Goal: Obtain resource: Download file/media

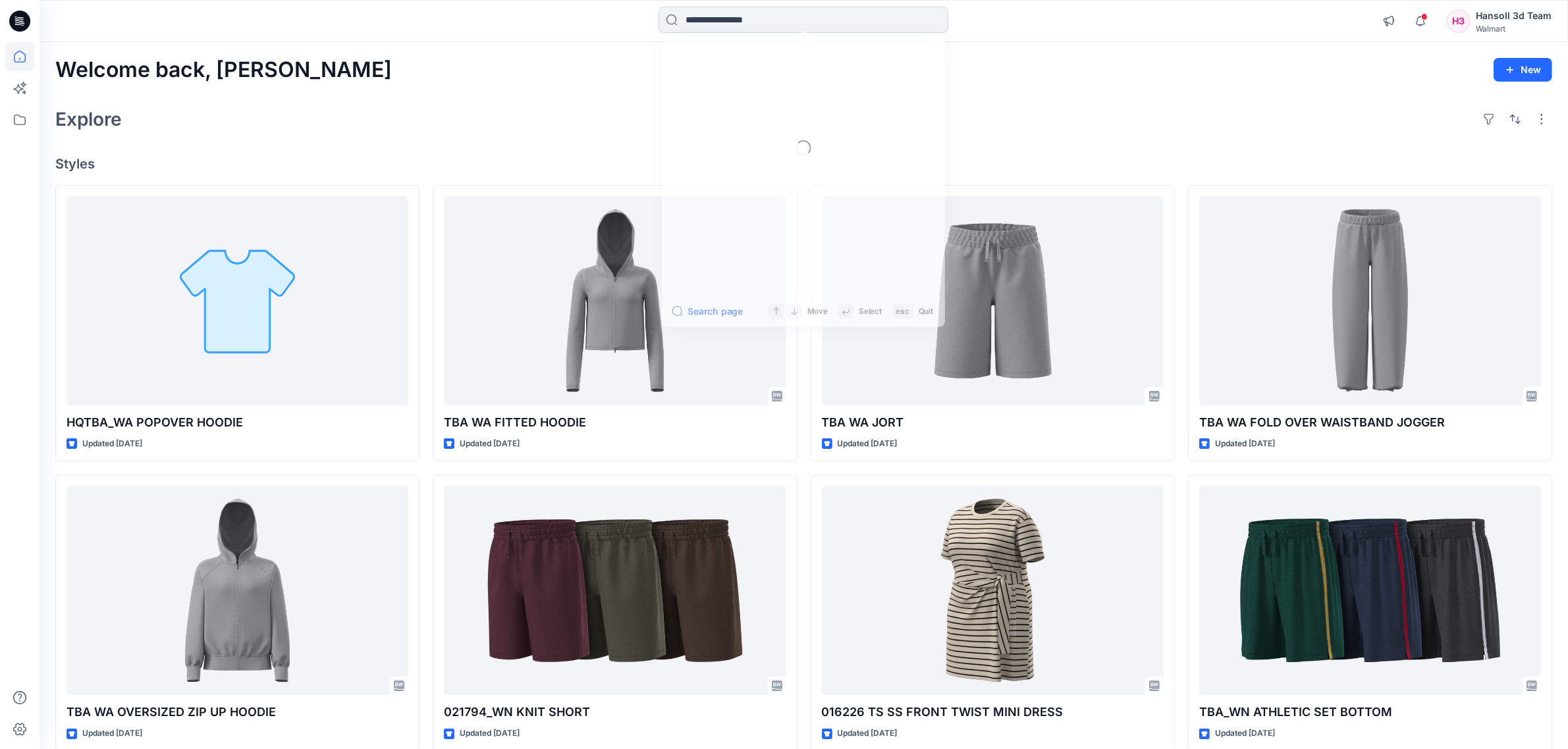
click at [827, 30] on input at bounding box center [803, 20] width 290 height 27
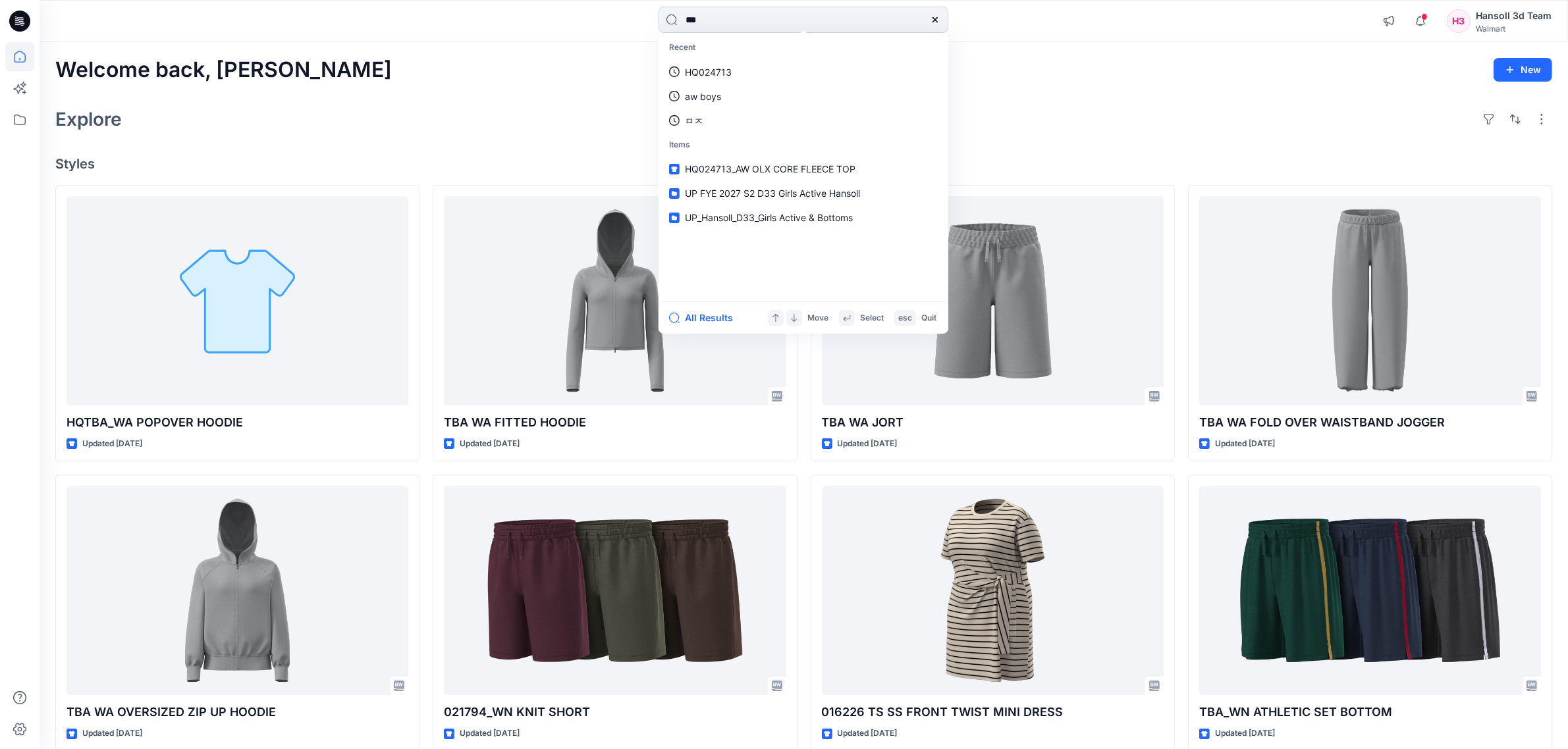
type input "****"
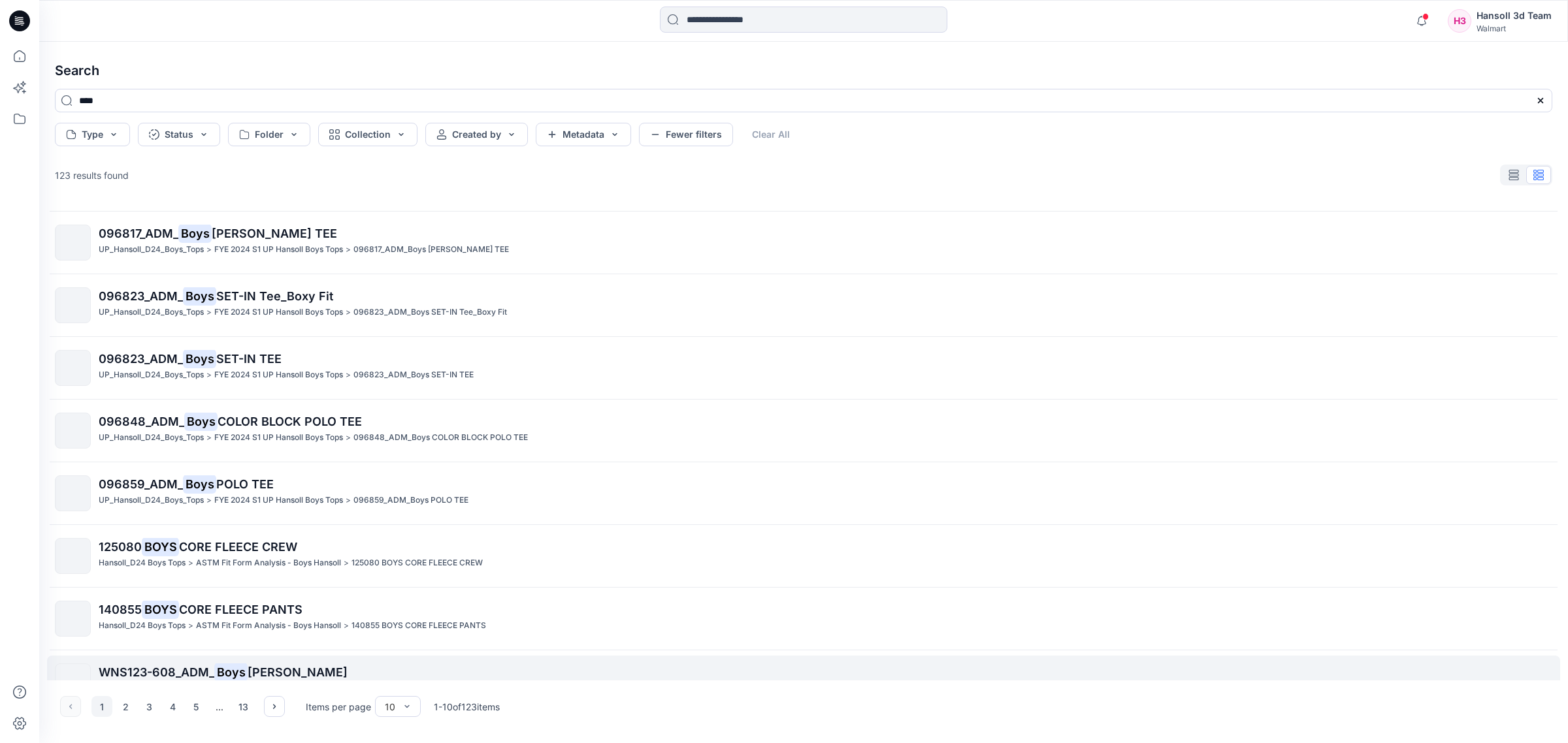
scroll to position [151, 0]
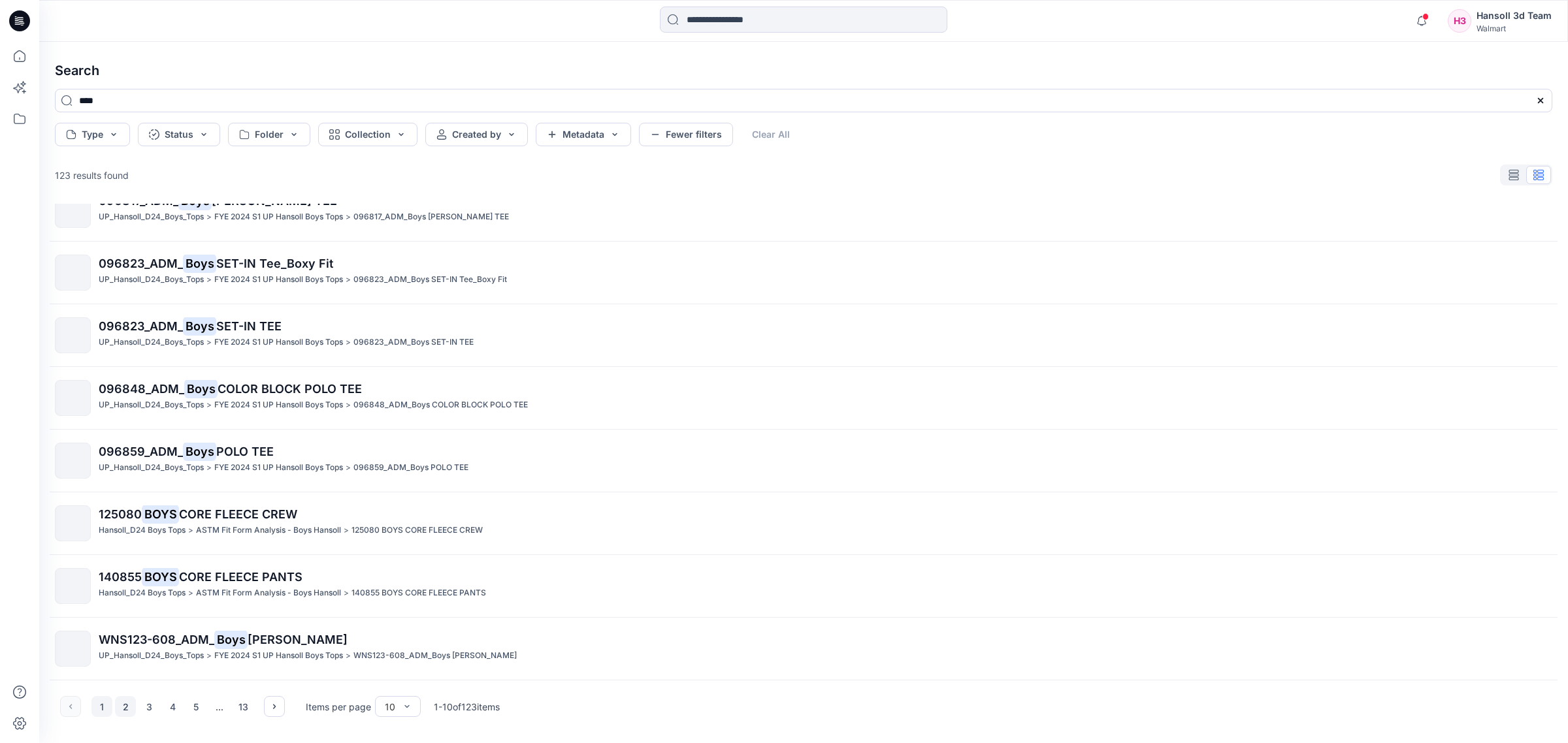
click at [128, 704] on button "2" at bounding box center [125, 707] width 21 height 21
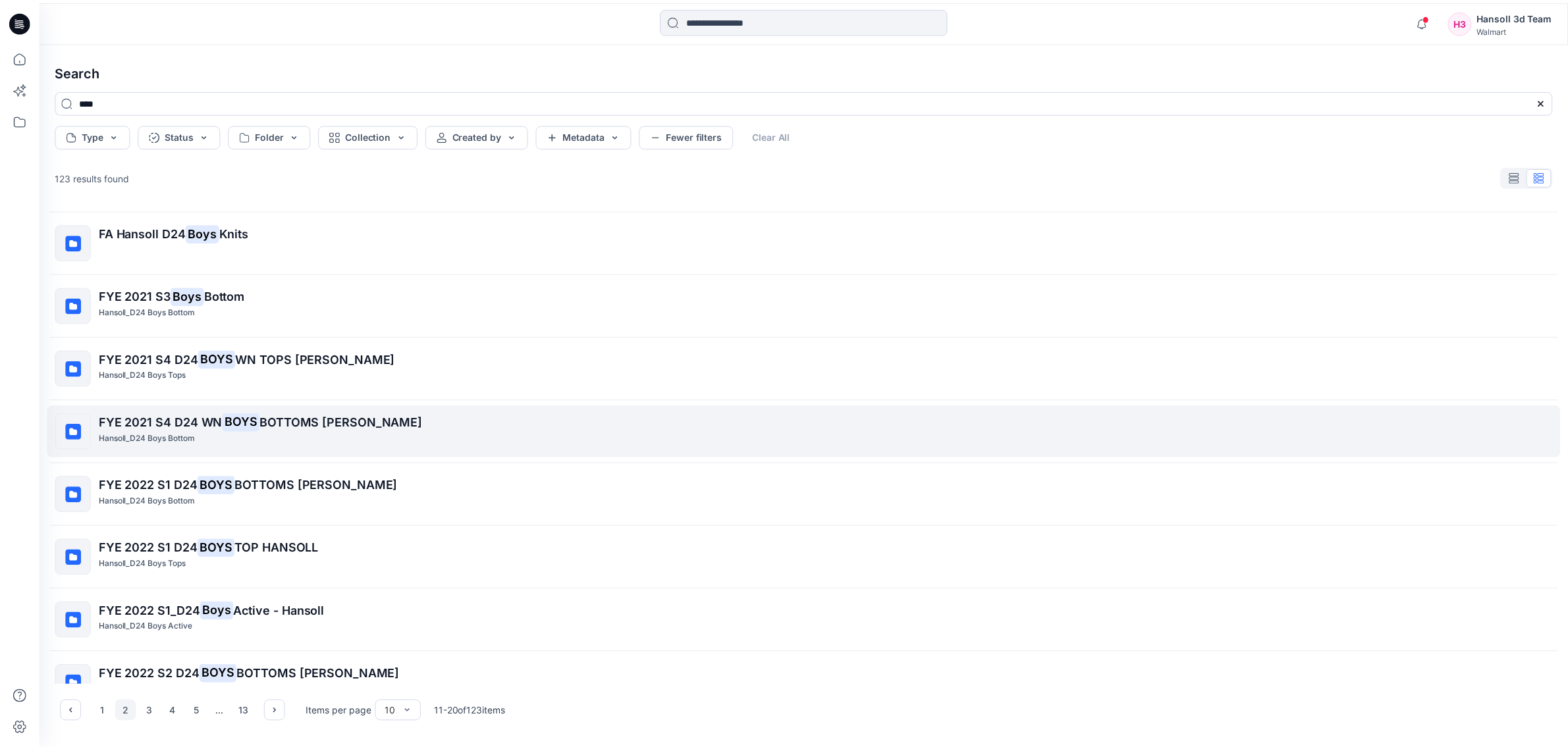
scroll to position [0, 0]
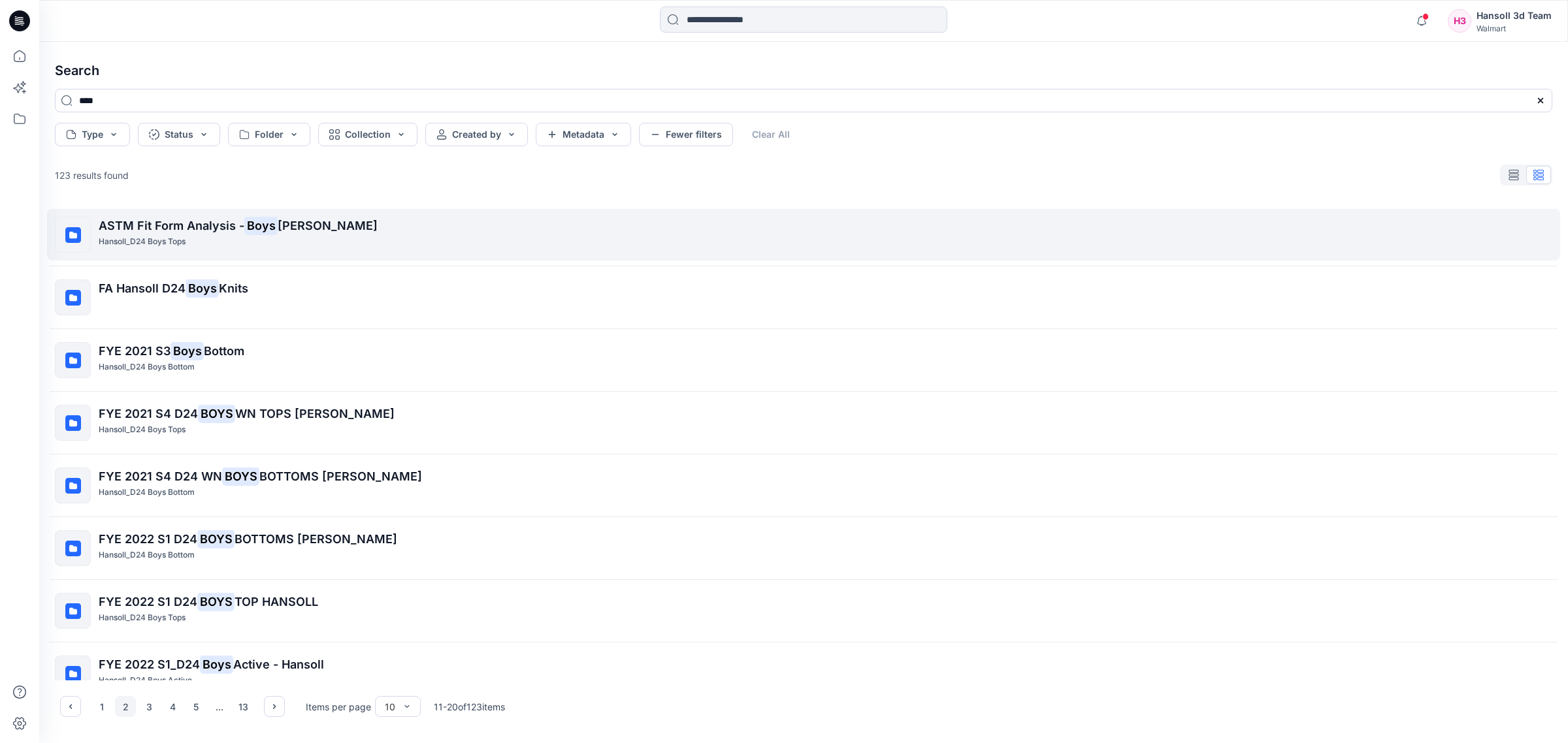
click at [242, 225] on span "ASTM Fit Form Analysis -" at bounding box center [171, 226] width 146 height 14
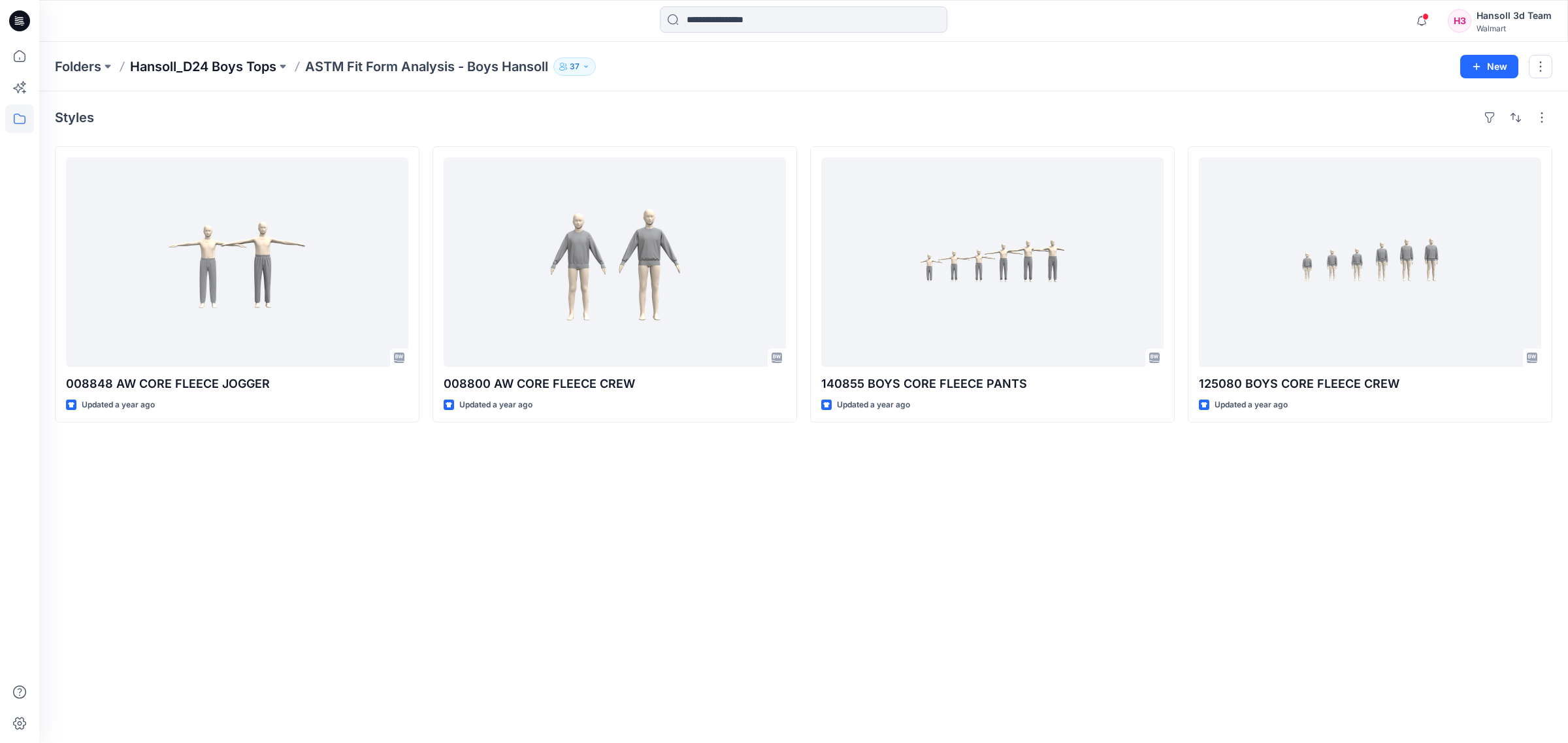
click at [226, 60] on p "Hansoll_D24 Boys Tops" at bounding box center [203, 66] width 147 height 18
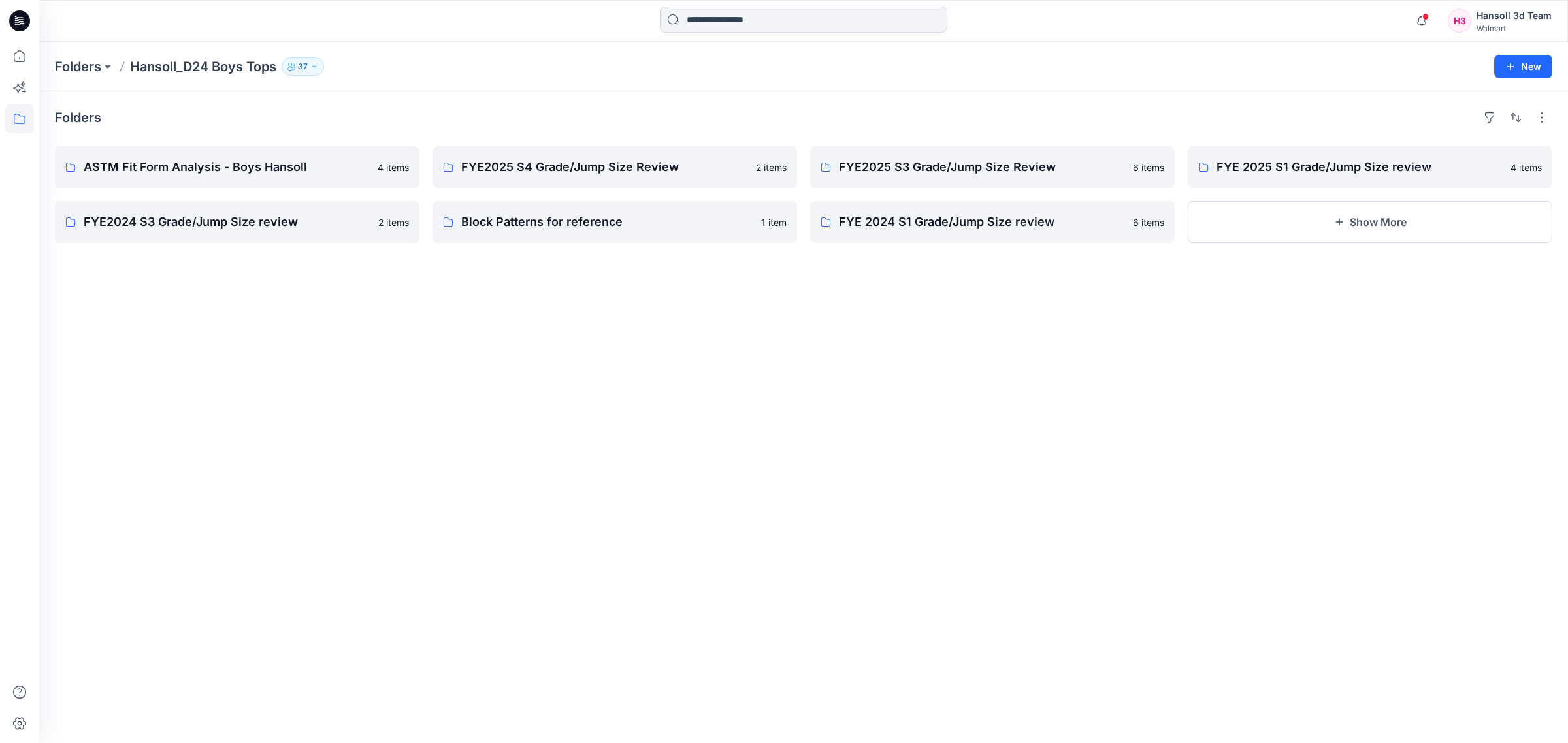
click at [733, 32] on div at bounding box center [804, 21] width 288 height 29
click at [736, 22] on input at bounding box center [804, 20] width 288 height 26
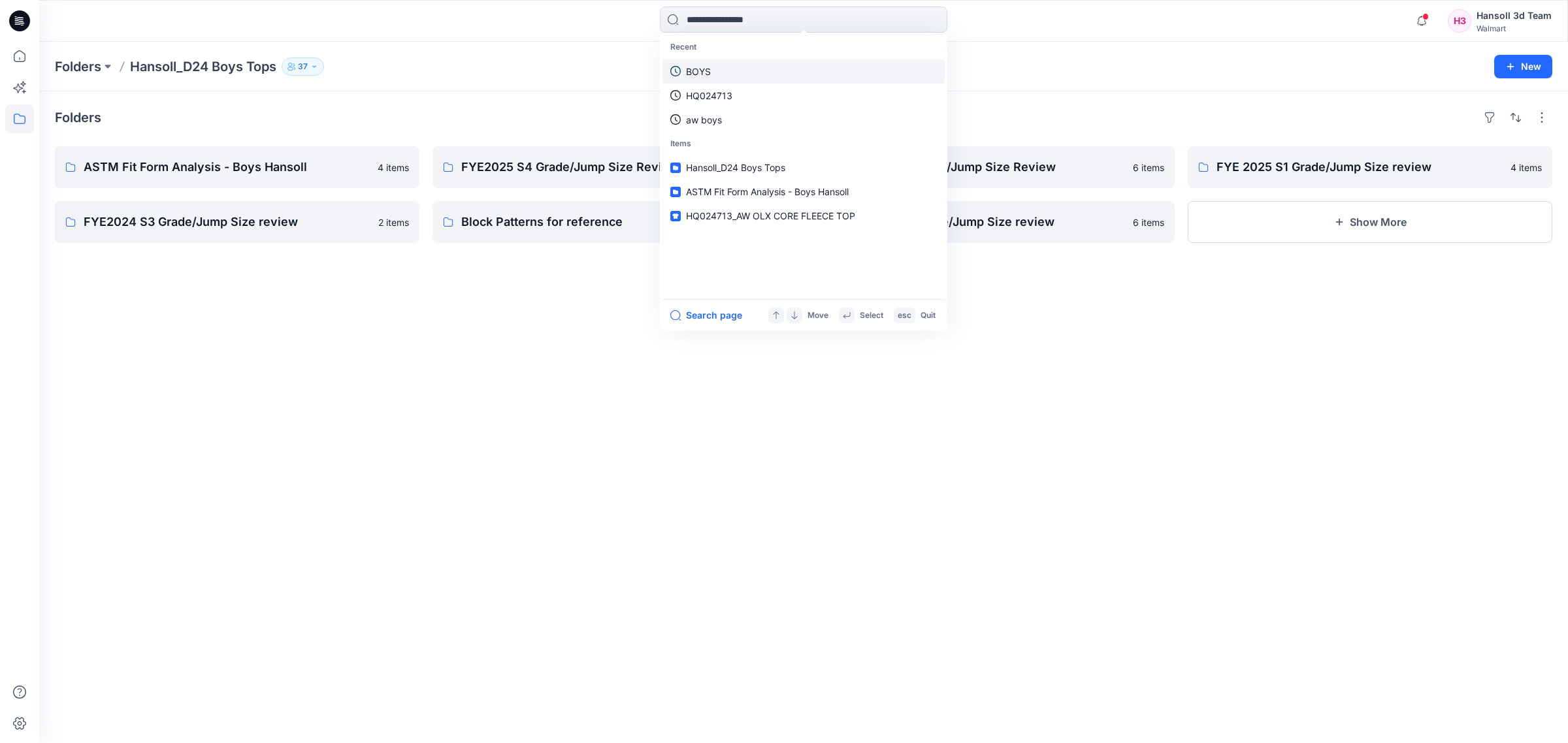
click at [709, 72] on p "BOYS" at bounding box center [698, 72] width 25 height 14
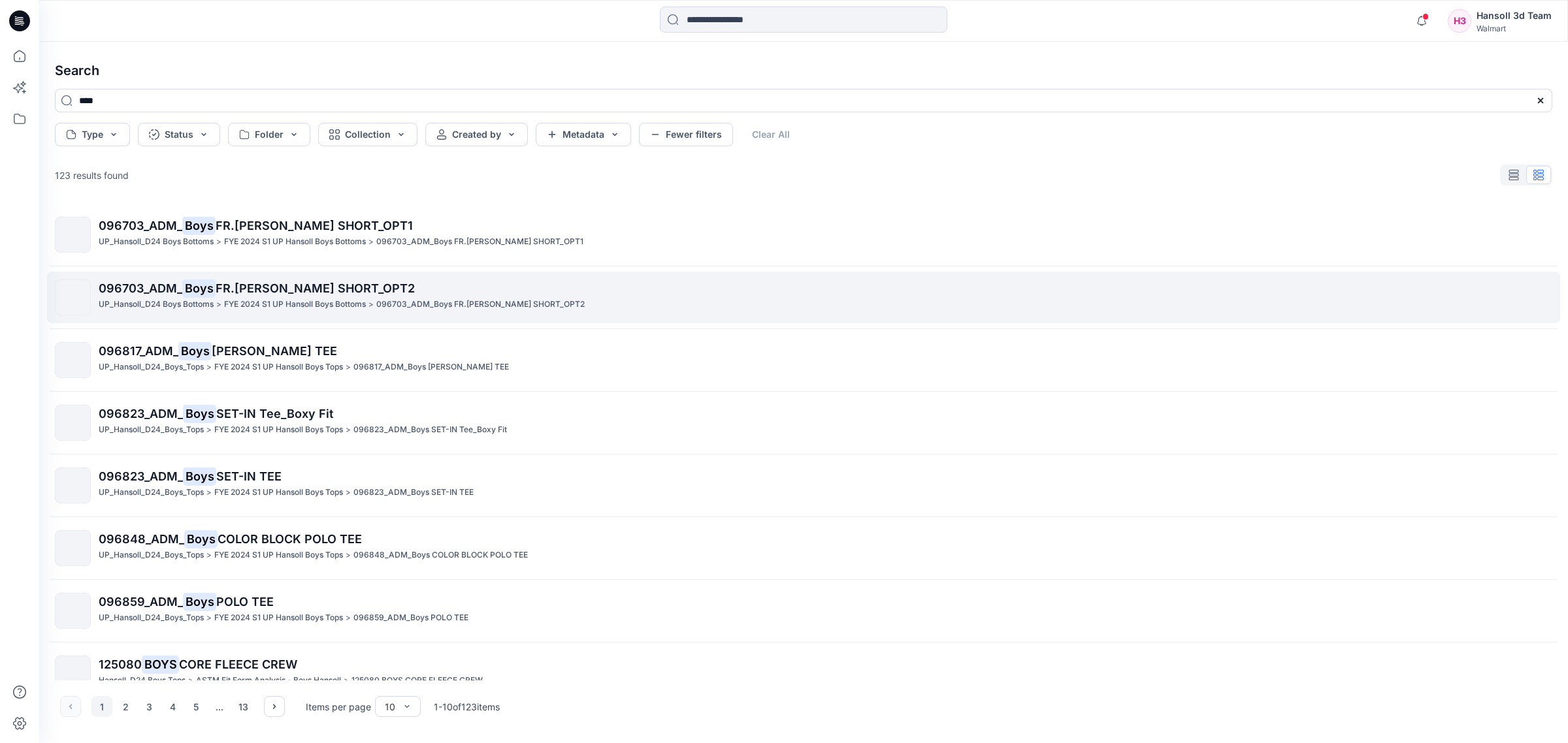
click at [215, 295] on p "096703_ADM_ Boys FR.TERRY SHORT_OPT2" at bounding box center [826, 288] width 1453 height 18
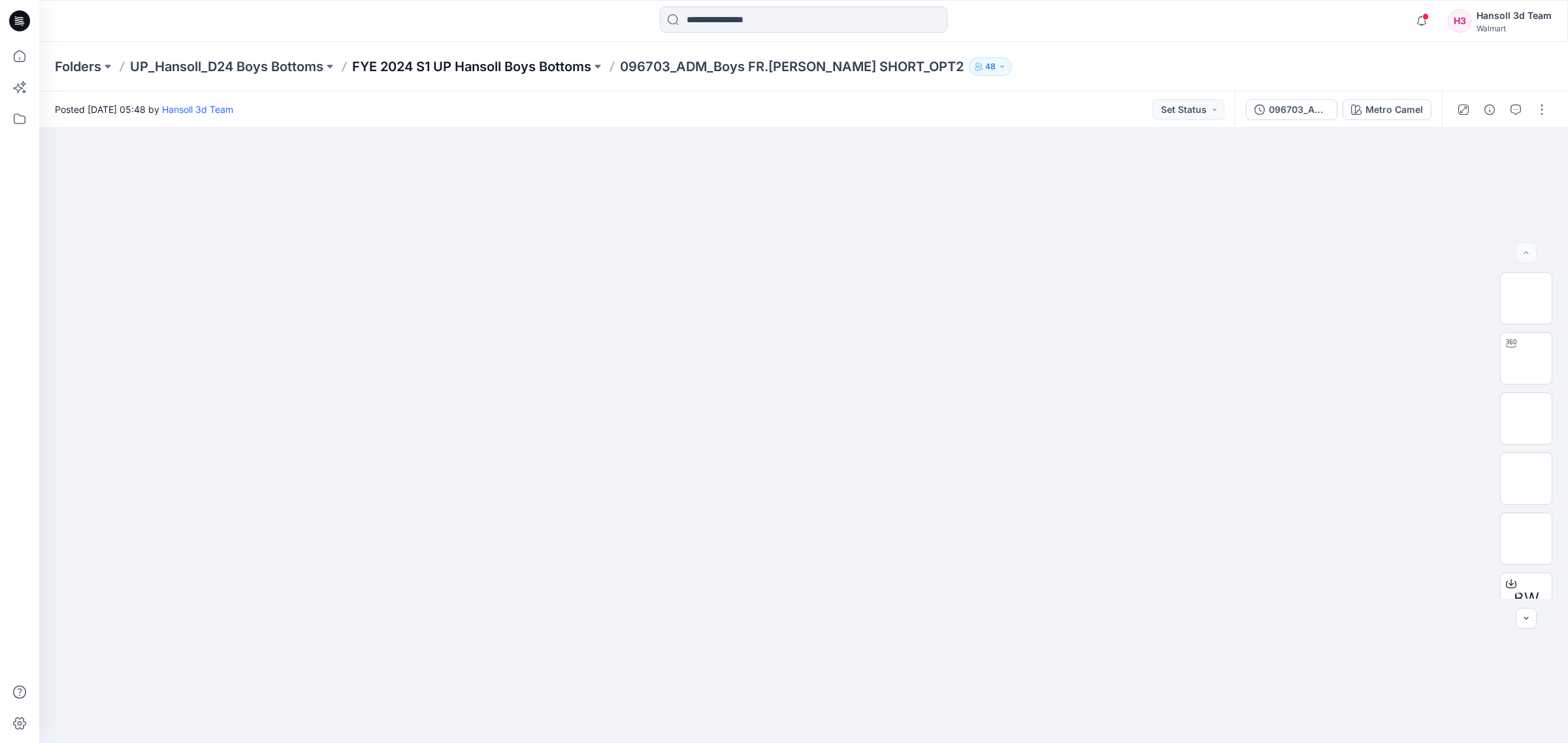
click at [531, 60] on p "FYE 2024 S1 UP Hansoll Boys Bottoms" at bounding box center [471, 66] width 239 height 18
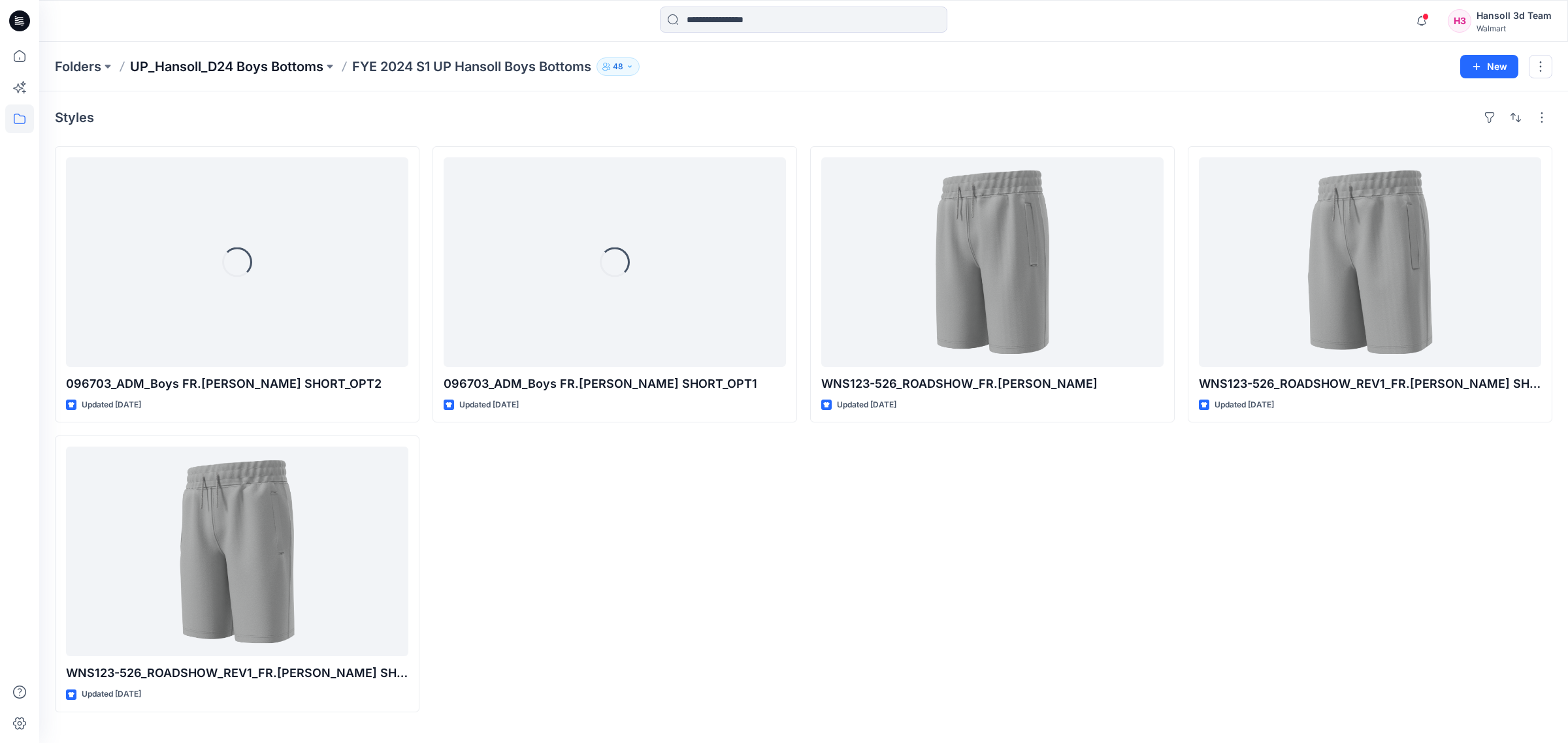
click at [224, 69] on p "UP_Hansoll_D24 Boys Bottoms" at bounding box center [227, 66] width 193 height 18
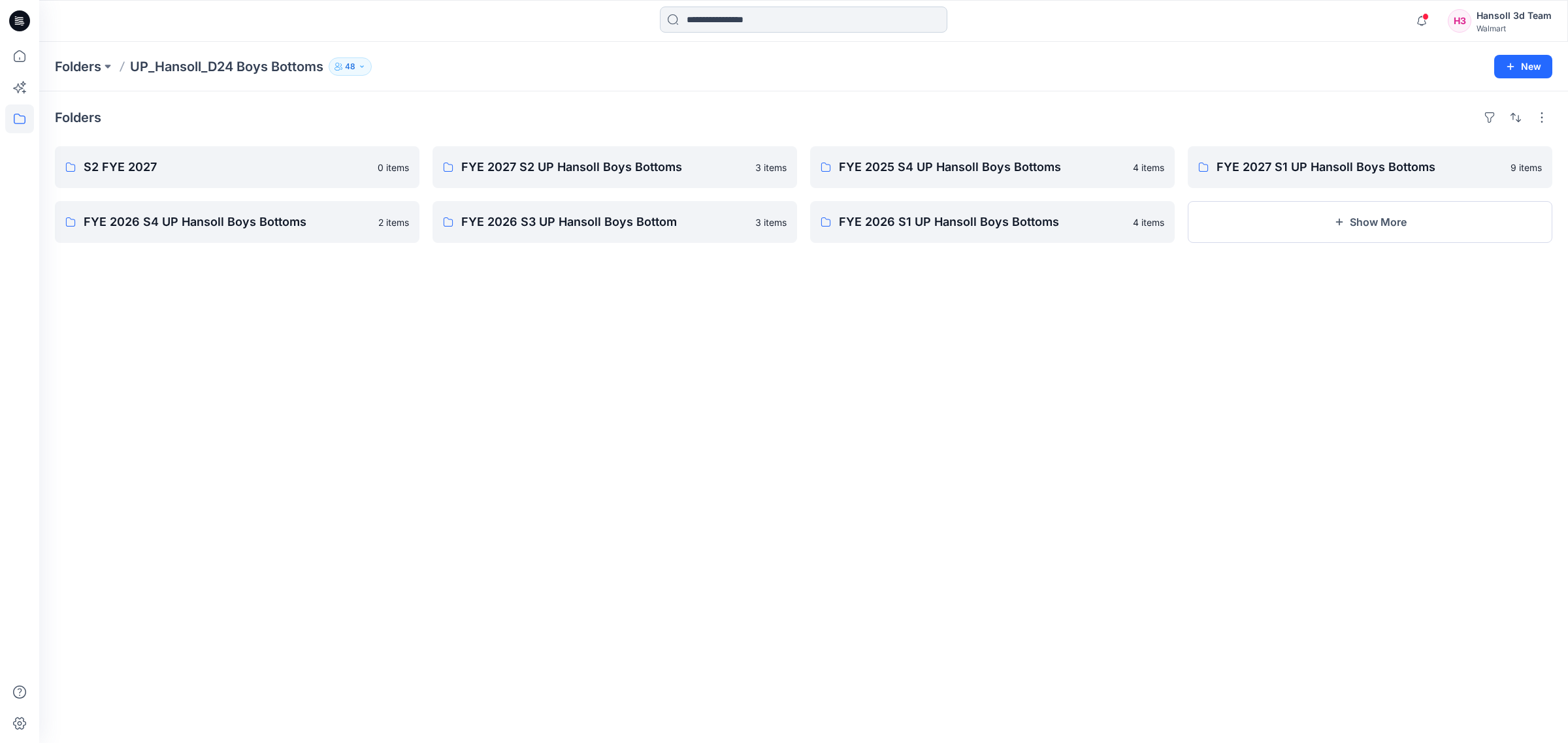
click at [799, 8] on input at bounding box center [804, 20] width 288 height 26
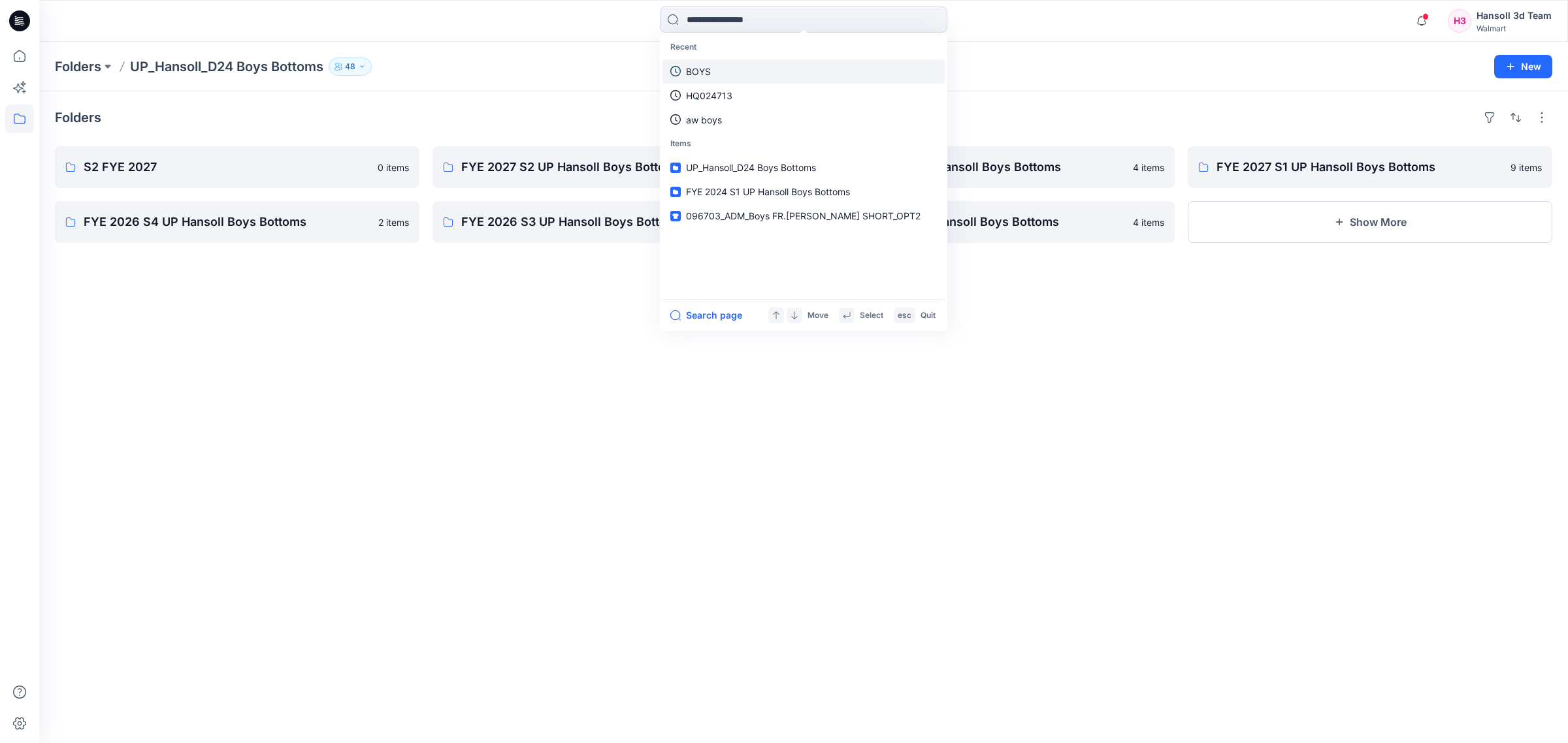
click at [719, 70] on link "BOYS" at bounding box center [804, 72] width 282 height 24
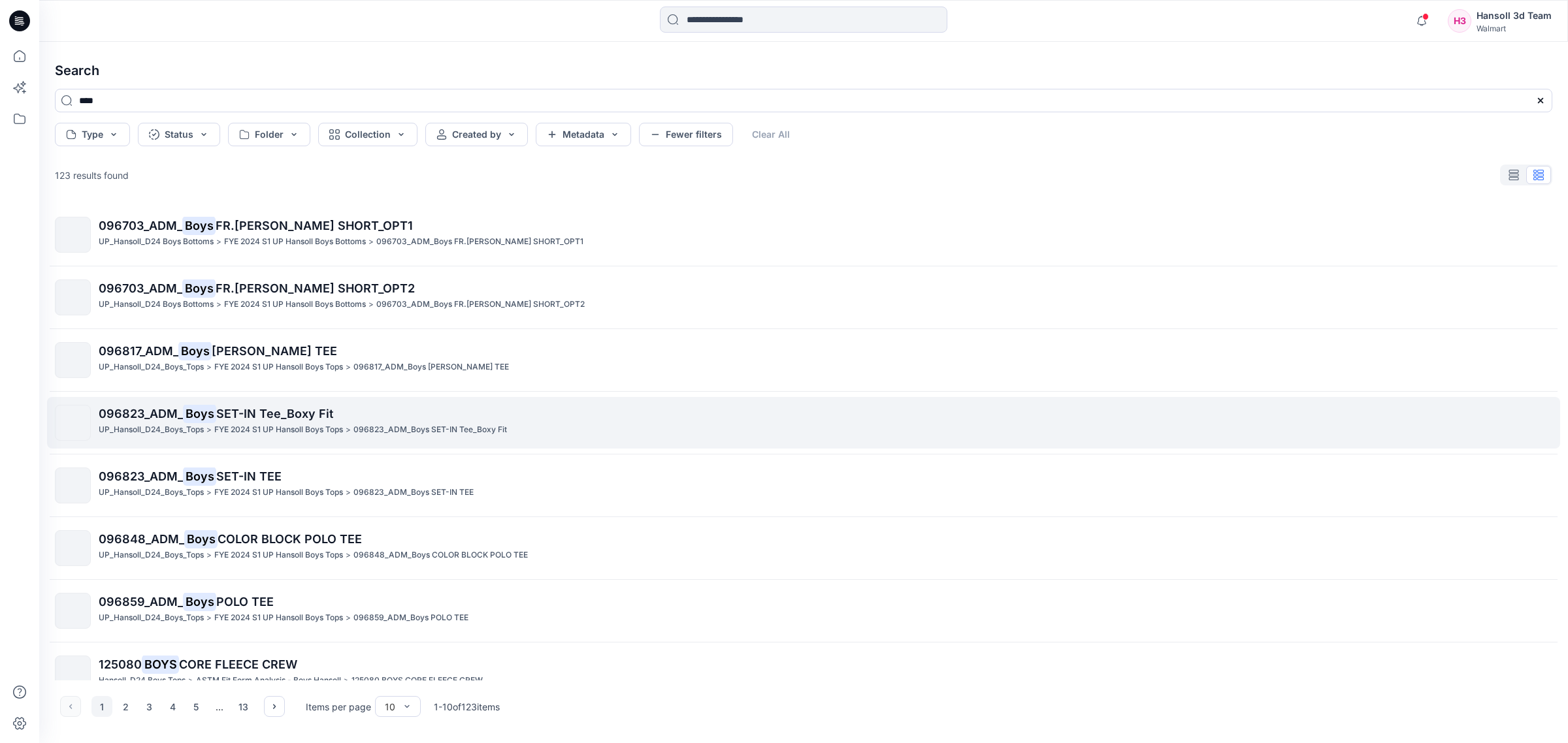
click at [334, 415] on p "096823_ADM_ Boys SET-IN Tee_Boxy Fit" at bounding box center [826, 414] width 1453 height 18
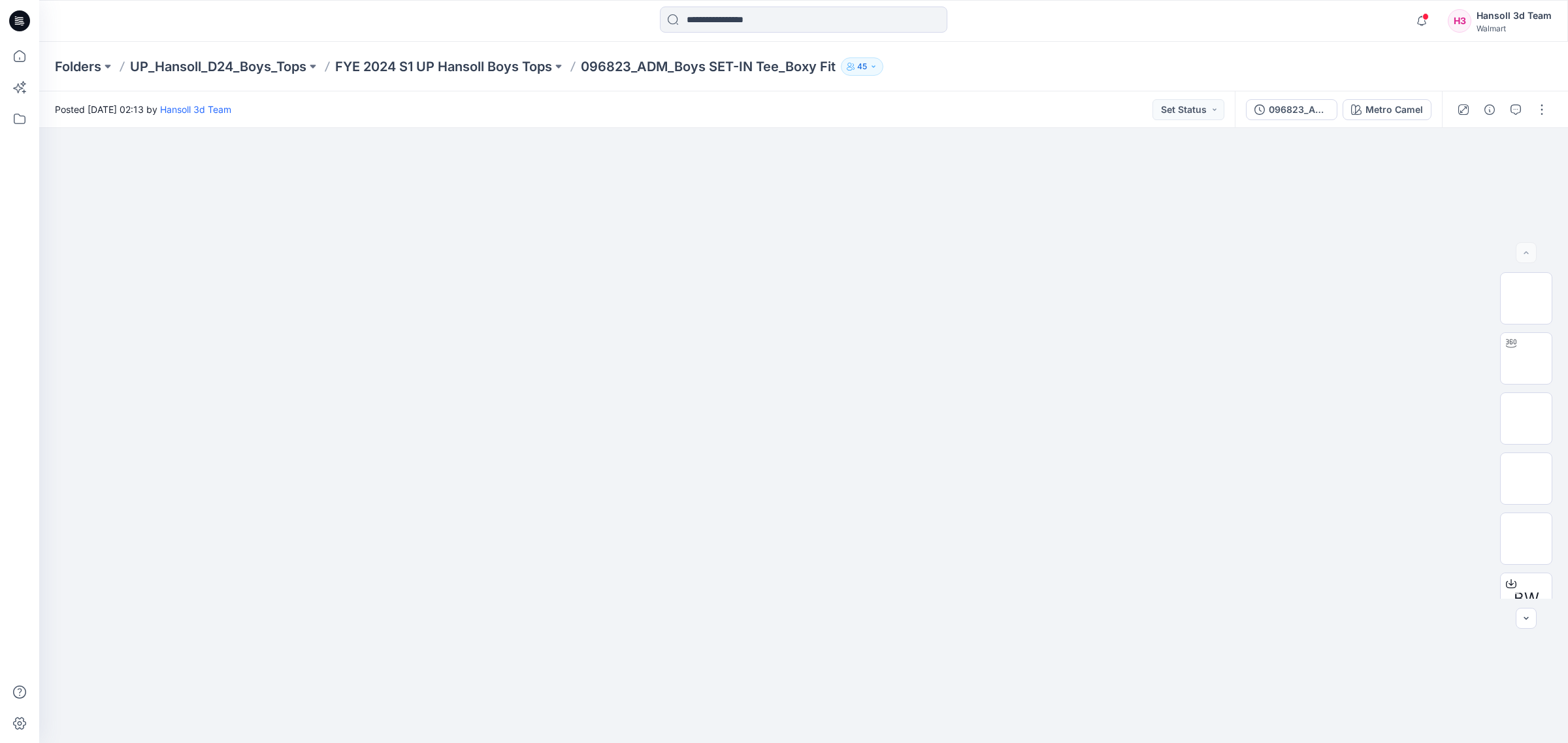
click at [456, 79] on div "Folders UP_Hansoll_D24_Boys_Tops FYE 2024 S1 UP Hansoll Boys Tops 096823_ADM_Bo…" at bounding box center [804, 66] width 1529 height 50
click at [456, 70] on p "FYE 2024 S1 UP Hansoll Boys Tops" at bounding box center [443, 66] width 217 height 18
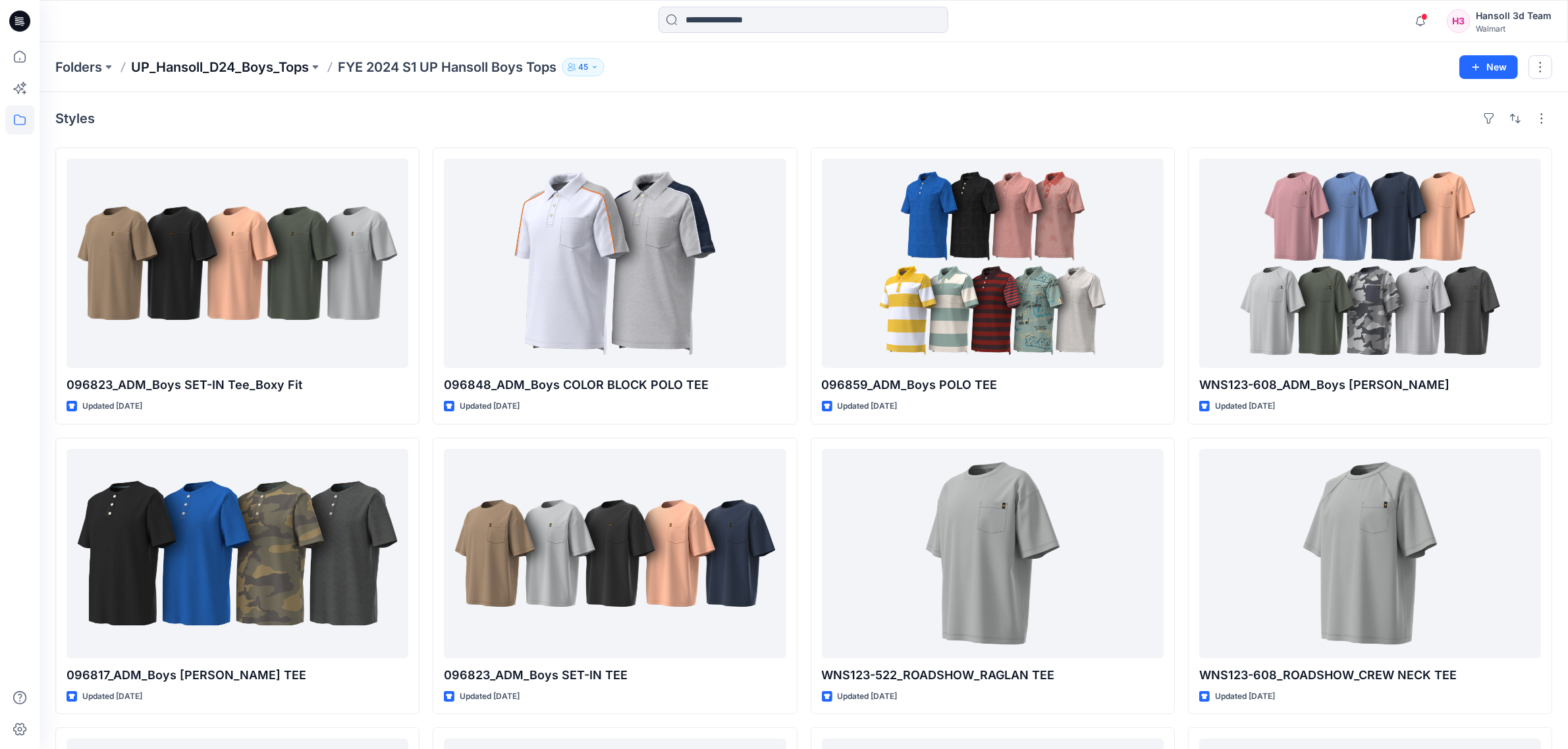
click at [295, 69] on p "UP_Hansoll_D24_Boys_Tops" at bounding box center [220, 67] width 178 height 18
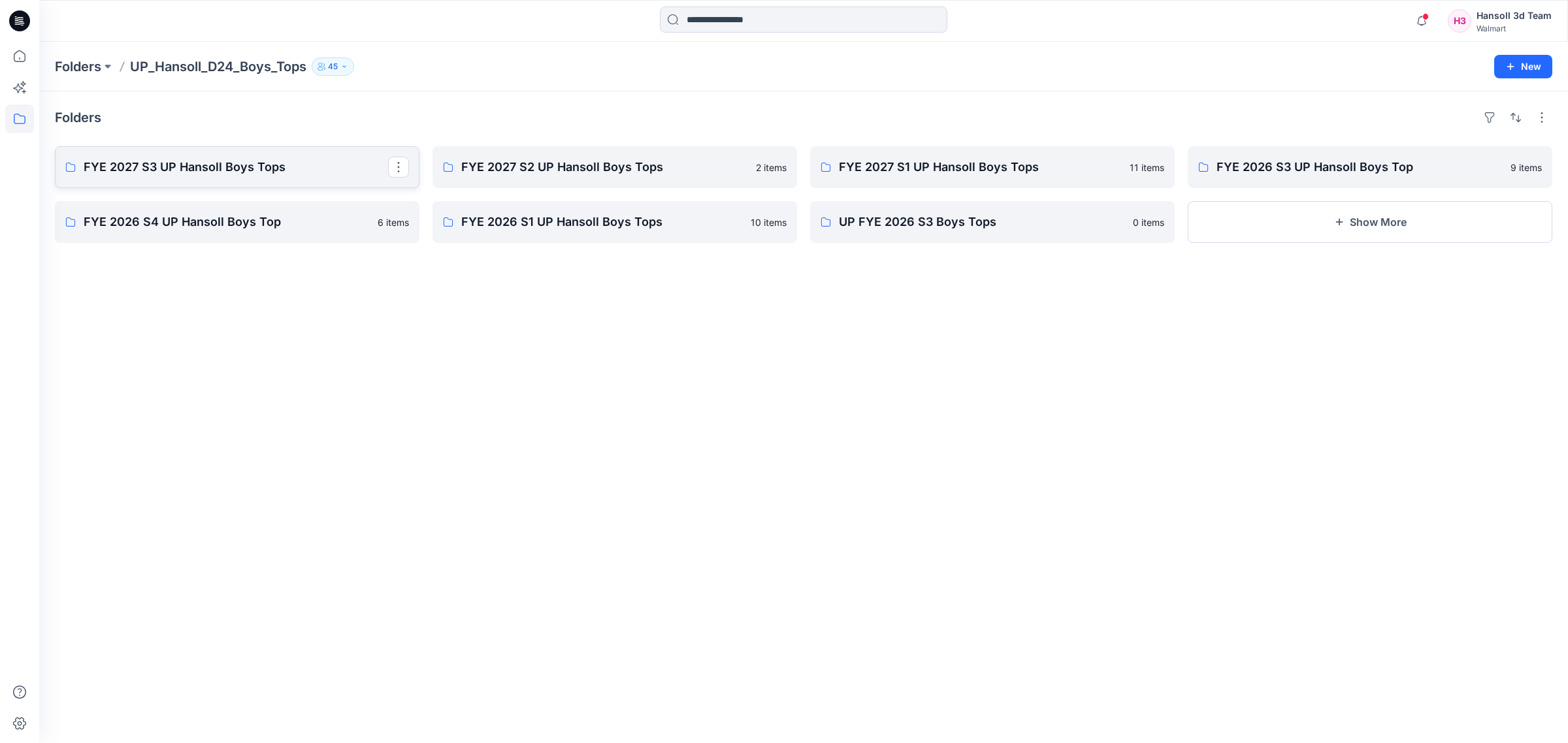
click at [304, 178] on link "FYE 2027 S3 UP Hansoll Boys Tops" at bounding box center [237, 167] width 365 height 42
click at [588, 175] on p "FYE 2027 S2 UP Hansoll Boys Tops" at bounding box center [613, 167] width 304 height 18
click at [917, 159] on p "FYE 2027 S1 UP Hansoll Boys Tops" at bounding box center [991, 167] width 304 height 18
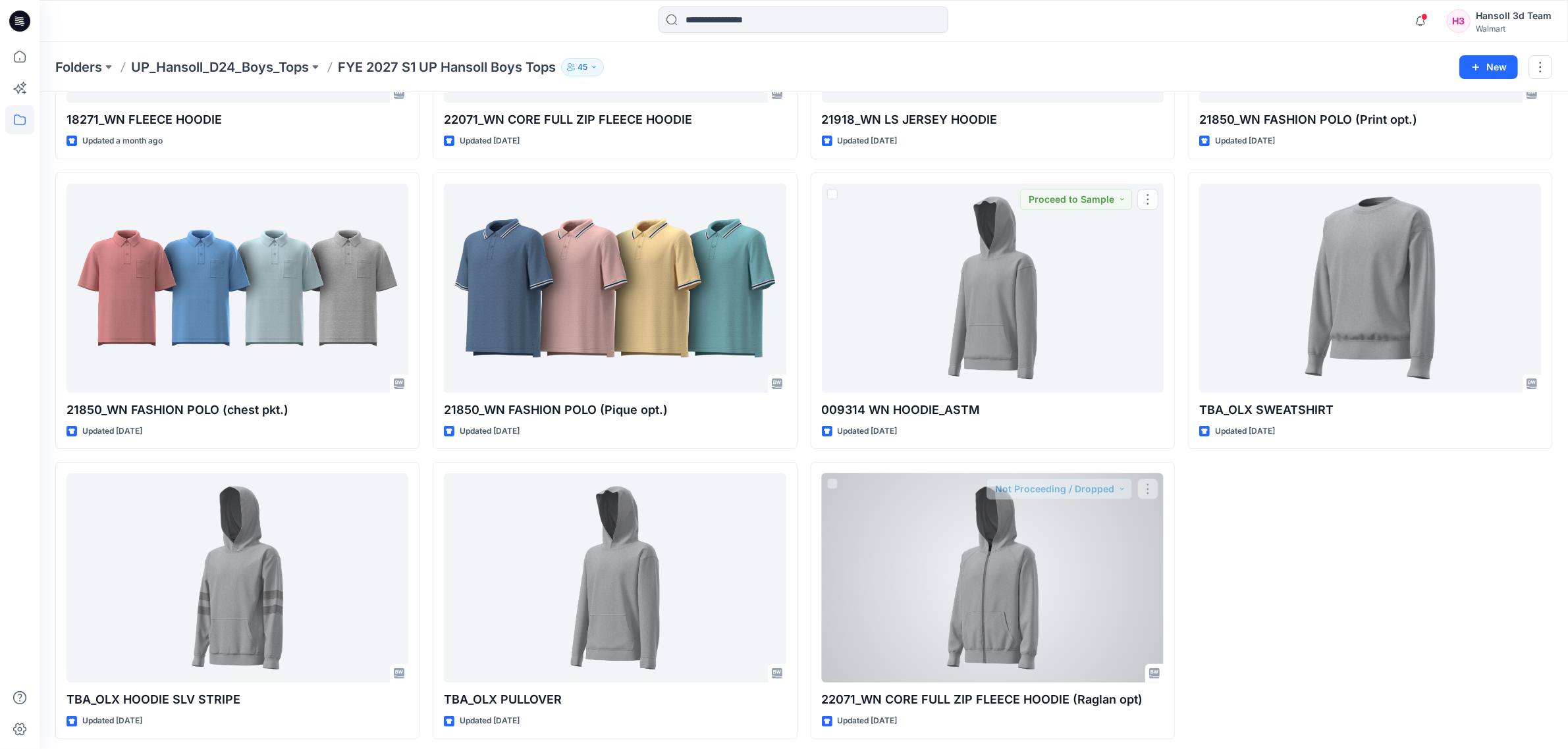
scroll to position [271, 0]
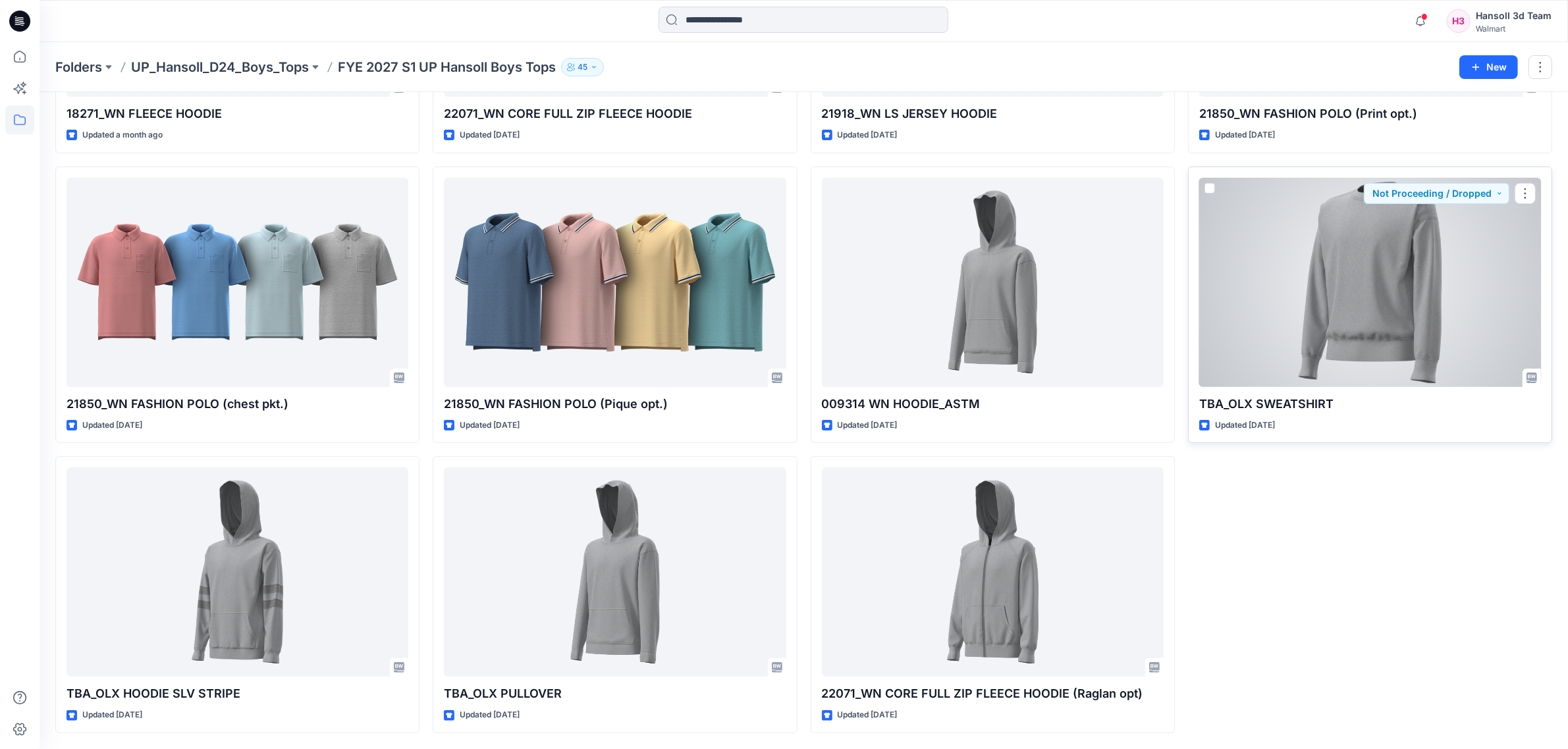
click at [1495, 281] on div at bounding box center [1369, 282] width 342 height 209
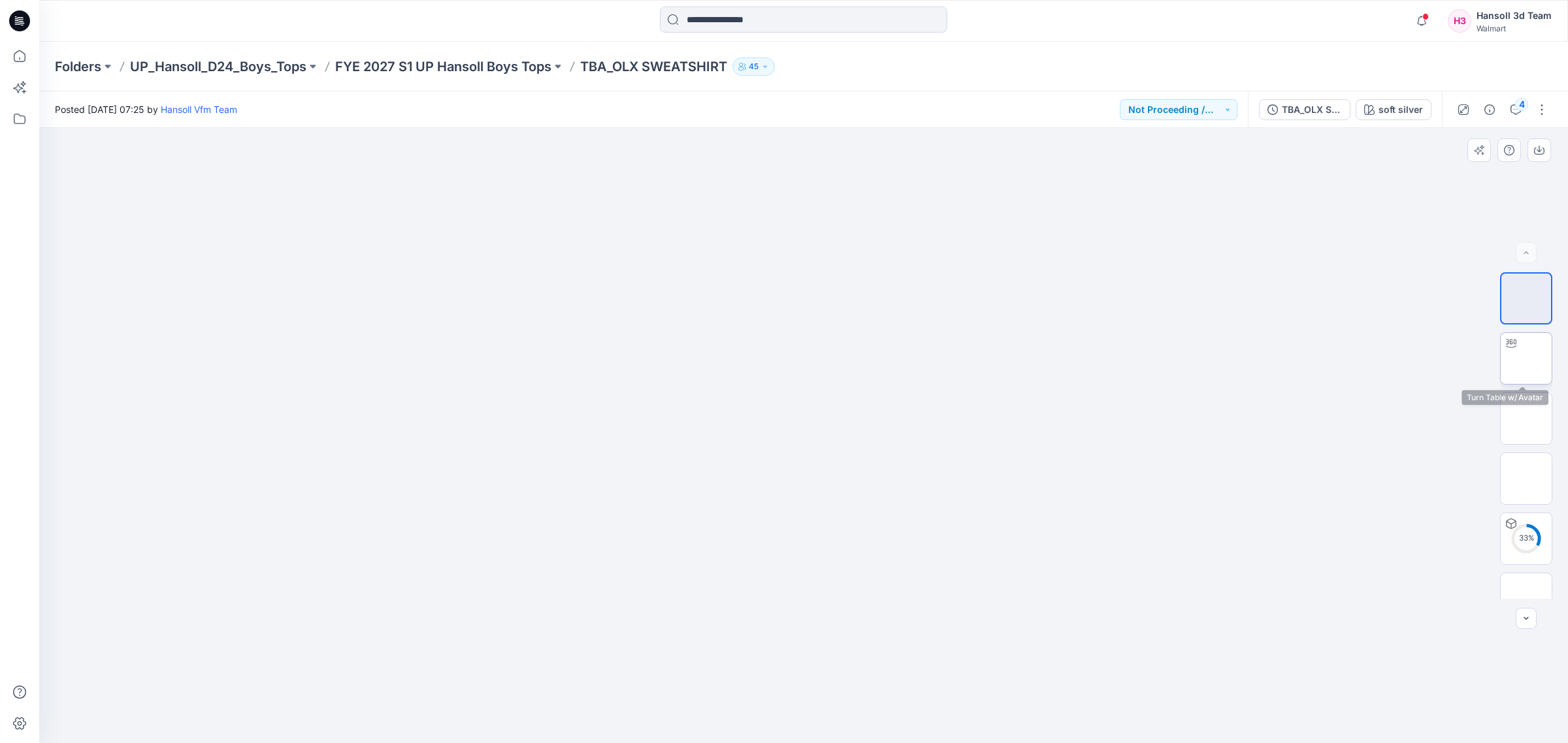
click at [1526, 359] on img at bounding box center [1526, 359] width 0 height 0
drag, startPoint x: 1519, startPoint y: 371, endPoint x: 773, endPoint y: 488, distance: 755.1
click at [1526, 359] on img at bounding box center [1526, 359] width 0 height 0
drag, startPoint x: 817, startPoint y: 711, endPoint x: 966, endPoint y: 709, distance: 149.0
click at [966, 709] on icon at bounding box center [805, 704] width 395 height 49
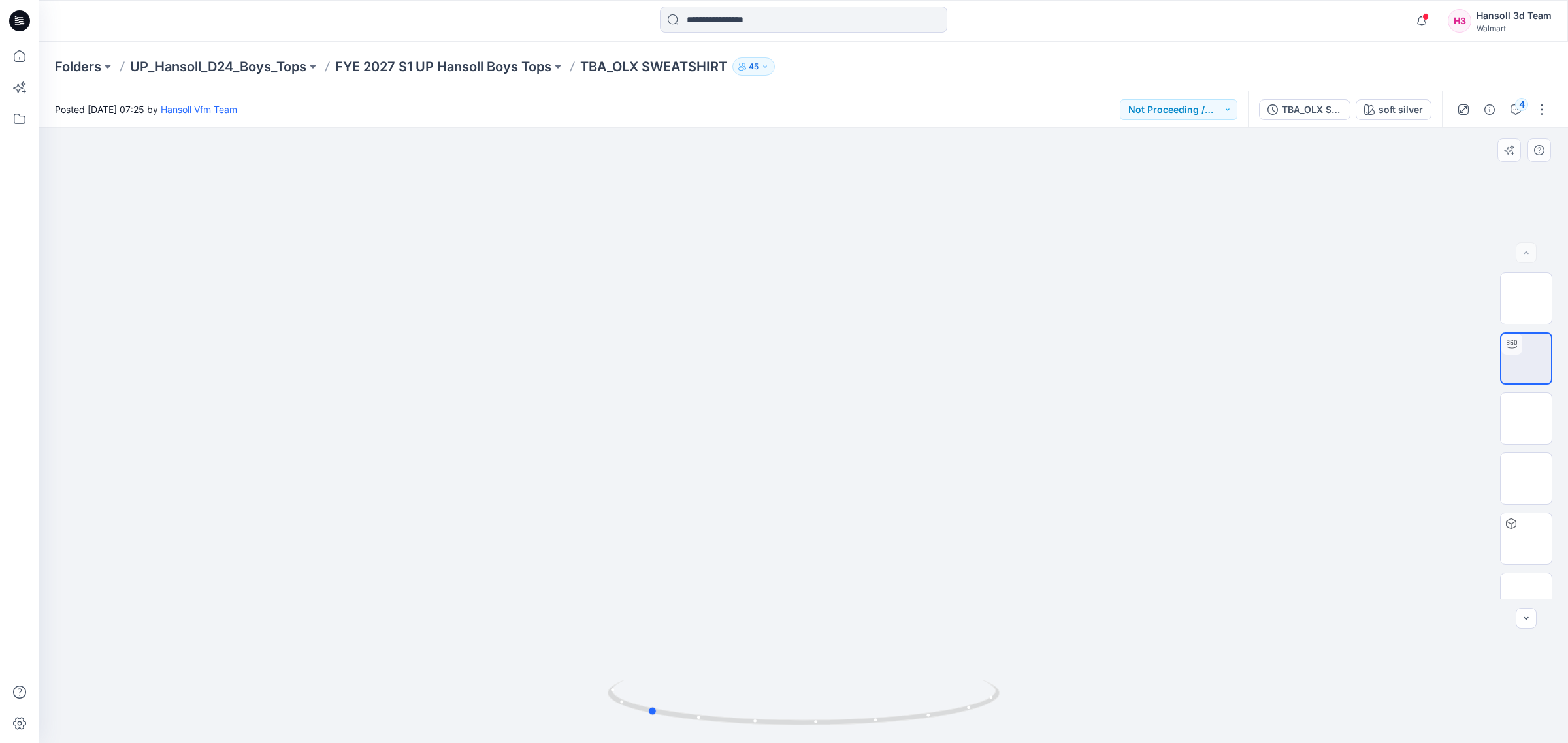
drag, startPoint x: 922, startPoint y: 726, endPoint x: 947, endPoint y: 733, distance: 26.0
click at [947, 733] on div at bounding box center [804, 711] width 392 height 66
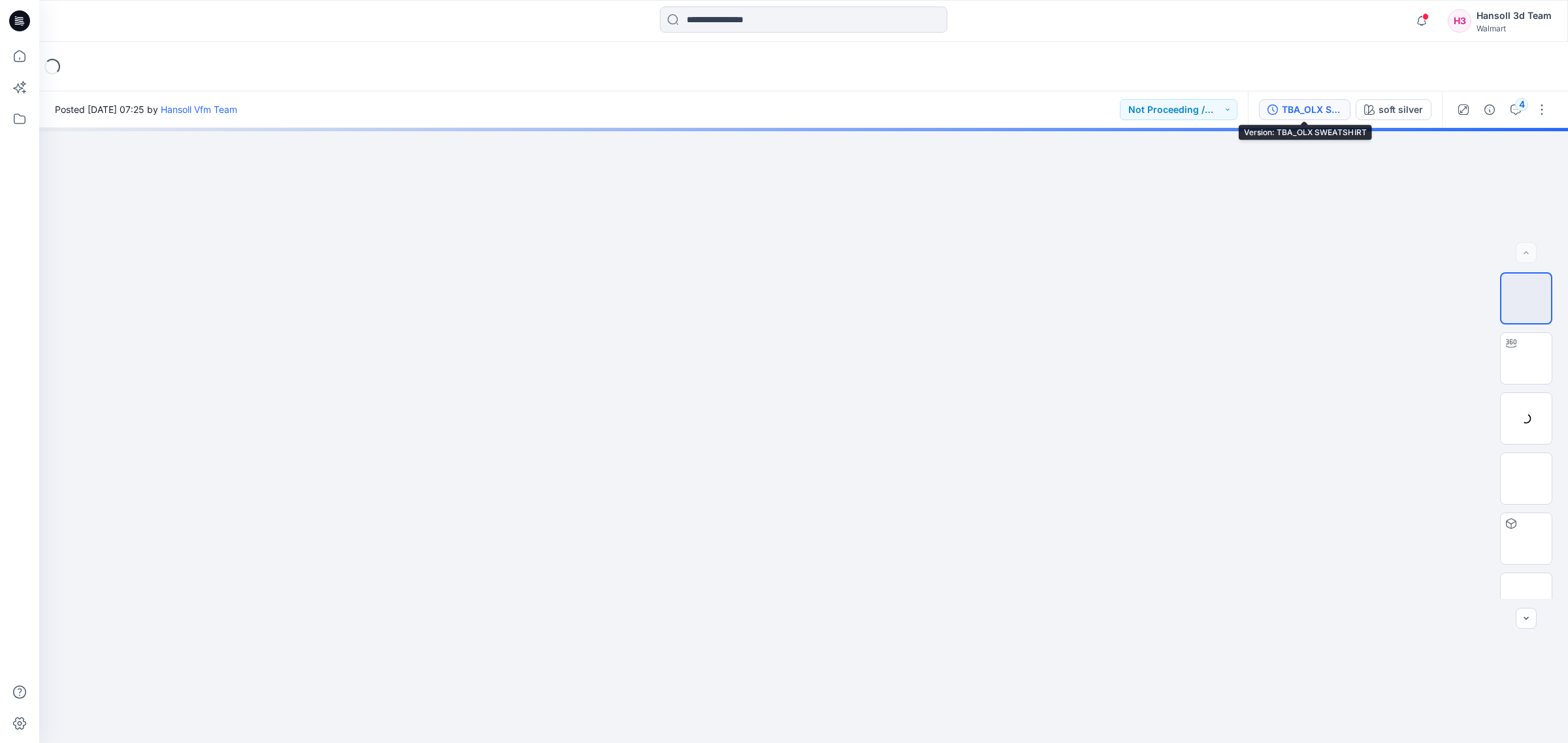
click at [1320, 104] on div "TBA_OLX SWEATSHIRT" at bounding box center [1312, 109] width 60 height 14
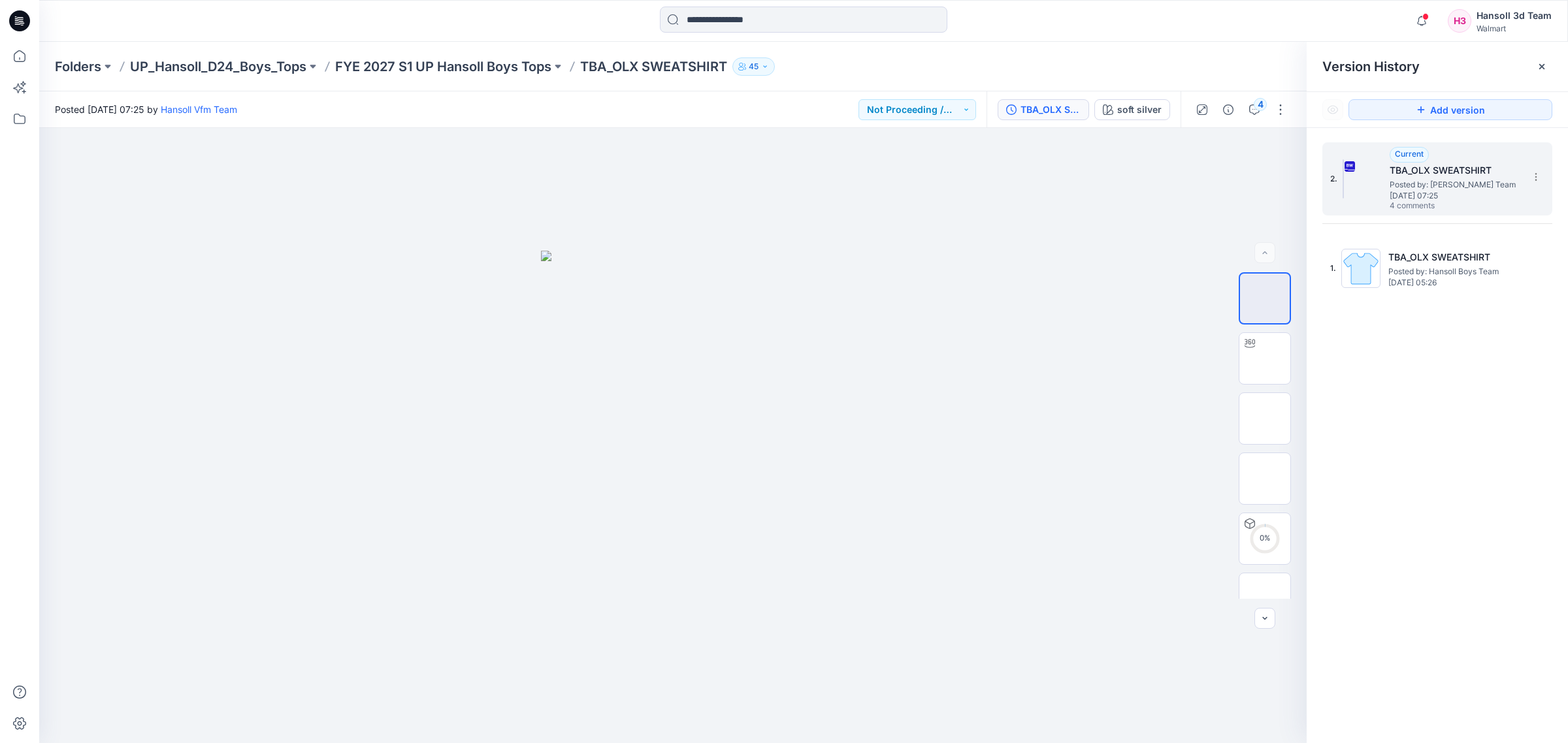
click at [1533, 164] on div "2. Current TBA_OLX SWEATSHIRT Posted by: [PERSON_NAME] Vfm Team [DATE] 07:25 4 …" at bounding box center [1437, 179] width 230 height 73
click at [1539, 177] on icon at bounding box center [1536, 177] width 11 height 11
click at [1475, 206] on span "Download Source BW File" at bounding box center [1470, 203] width 109 height 16
